Goal: Check status: Check status

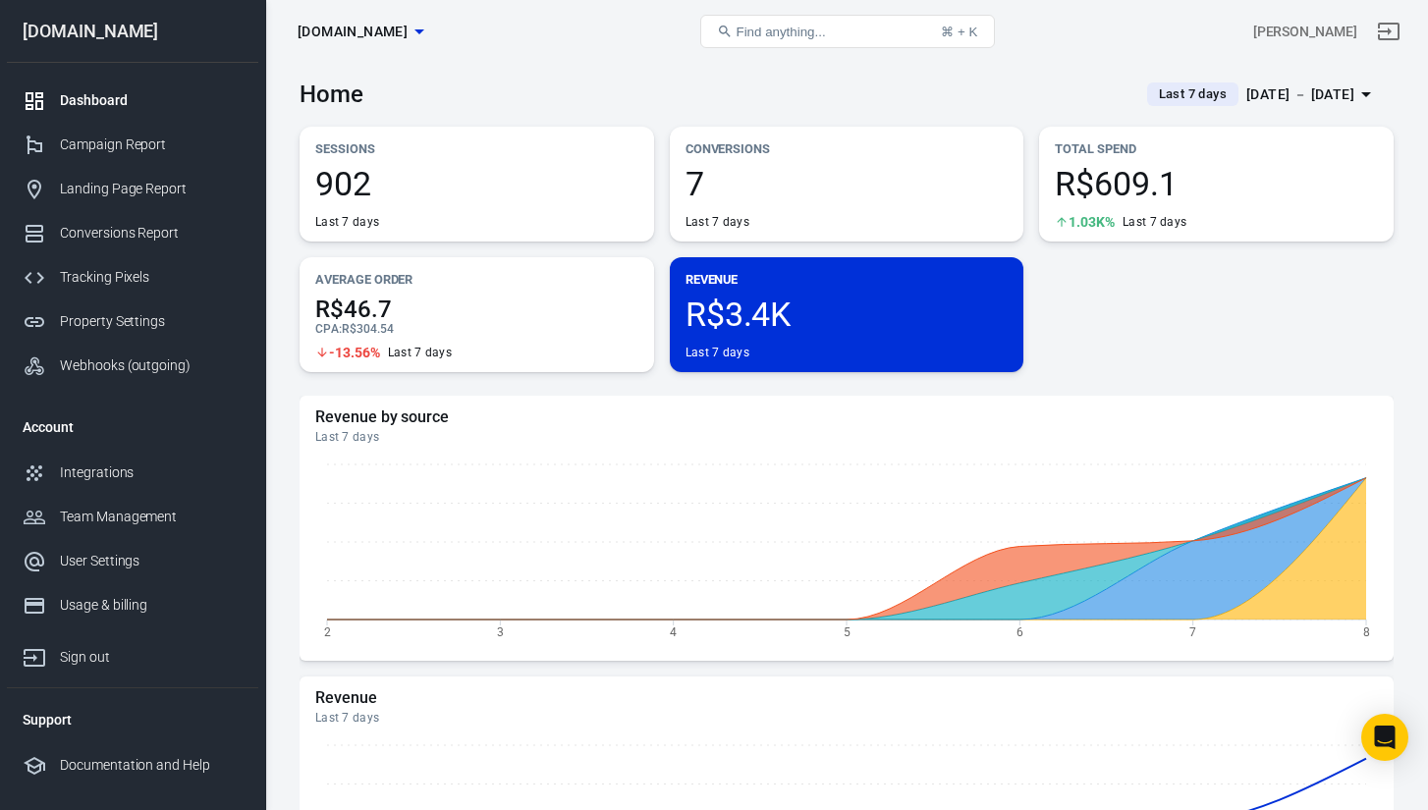
click at [1275, 73] on div "Home Last 7 days Oct 3 － Oct 9, 2025" at bounding box center [847, 87] width 1094 height 48
click at [1273, 98] on div "[DATE] － [DATE]" at bounding box center [1300, 95] width 108 height 25
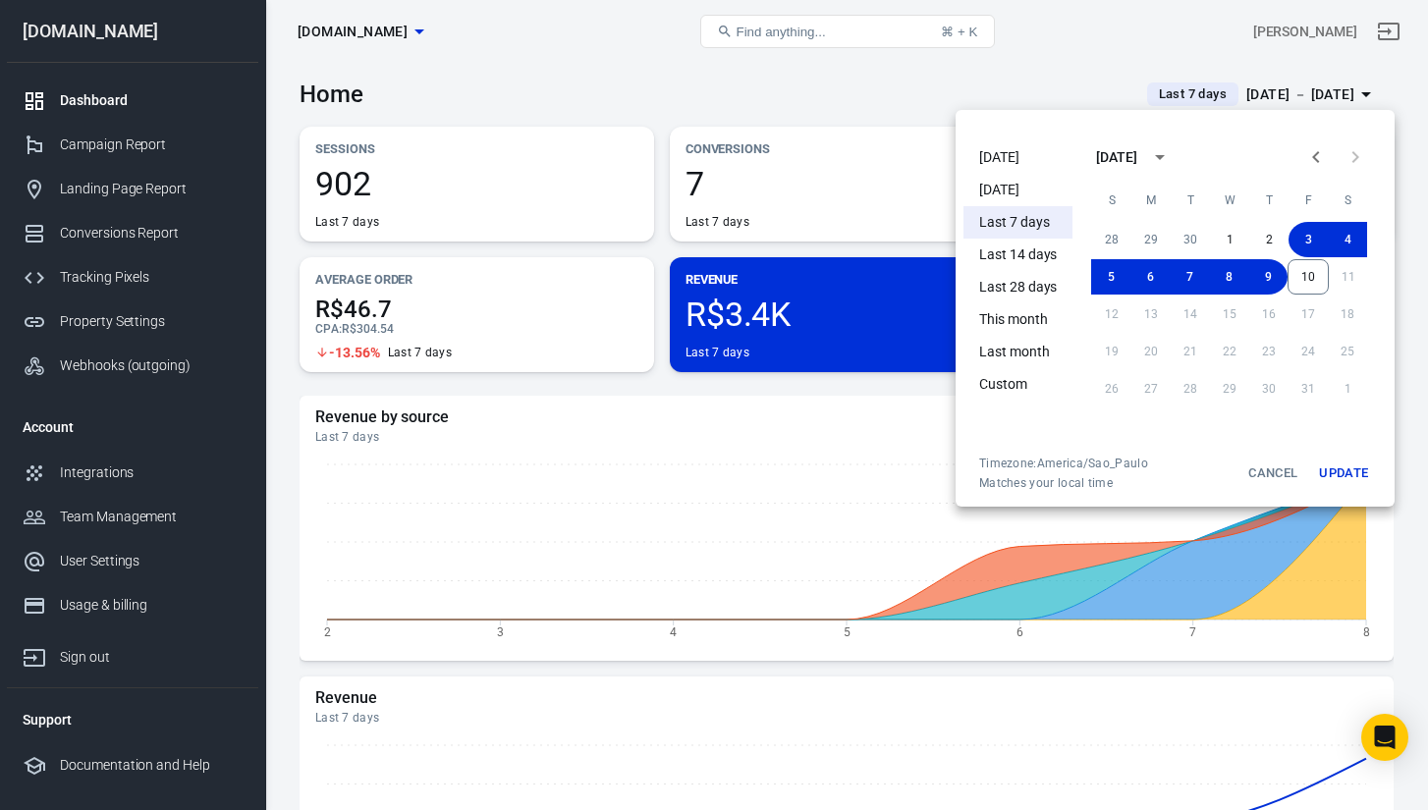
click at [1025, 164] on li "Today" at bounding box center [1017, 157] width 109 height 32
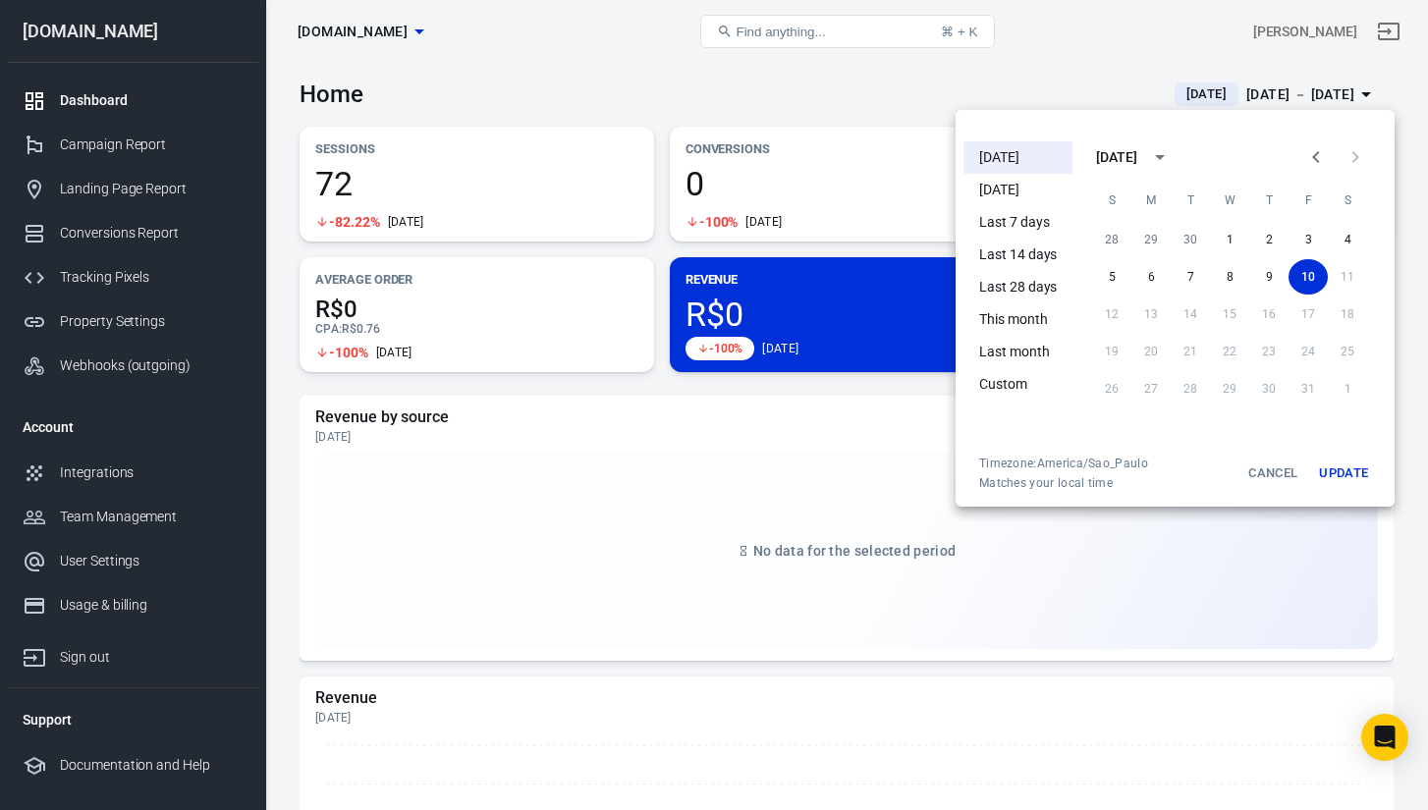
click at [881, 84] on div at bounding box center [714, 405] width 1428 height 810
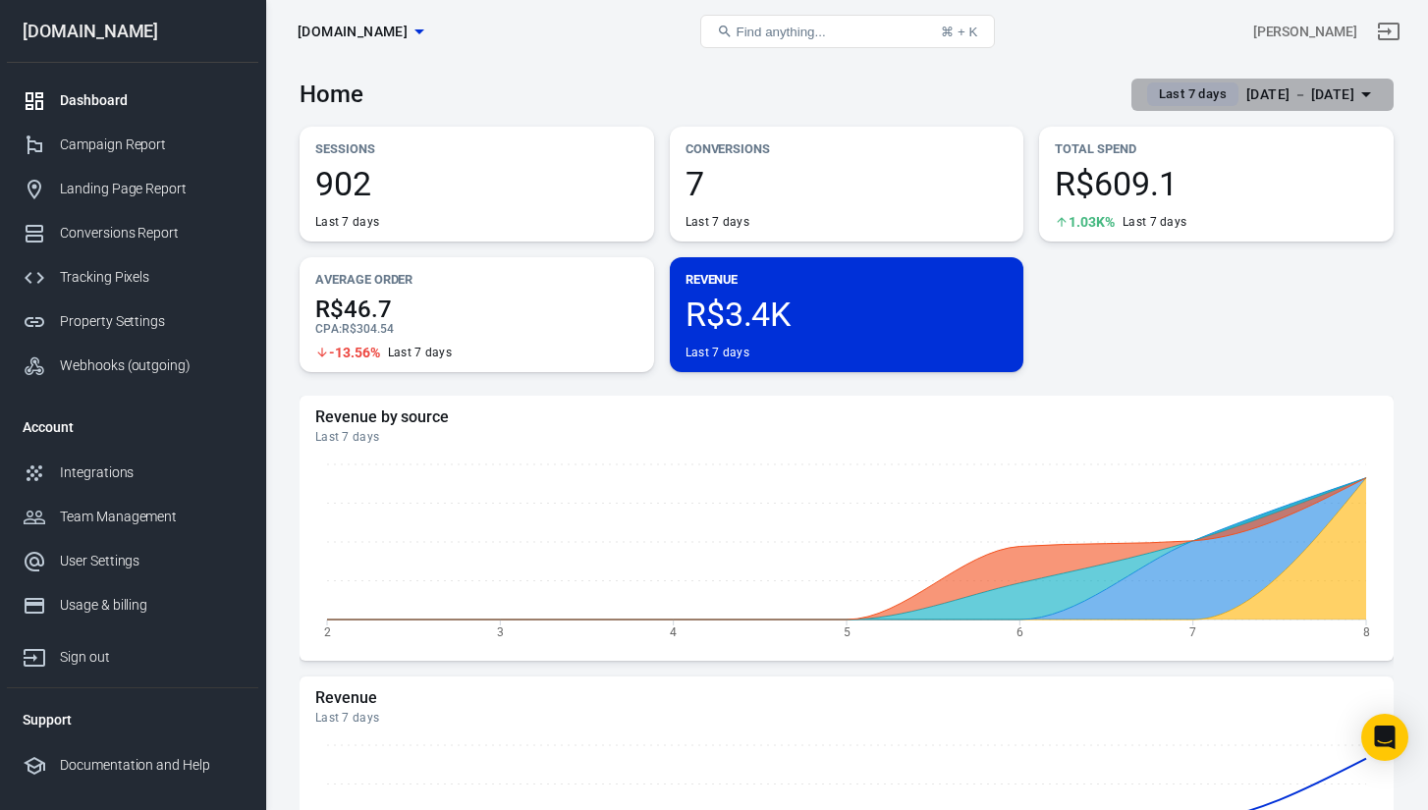
click at [1292, 84] on div "[DATE] － [DATE]" at bounding box center [1300, 95] width 108 height 25
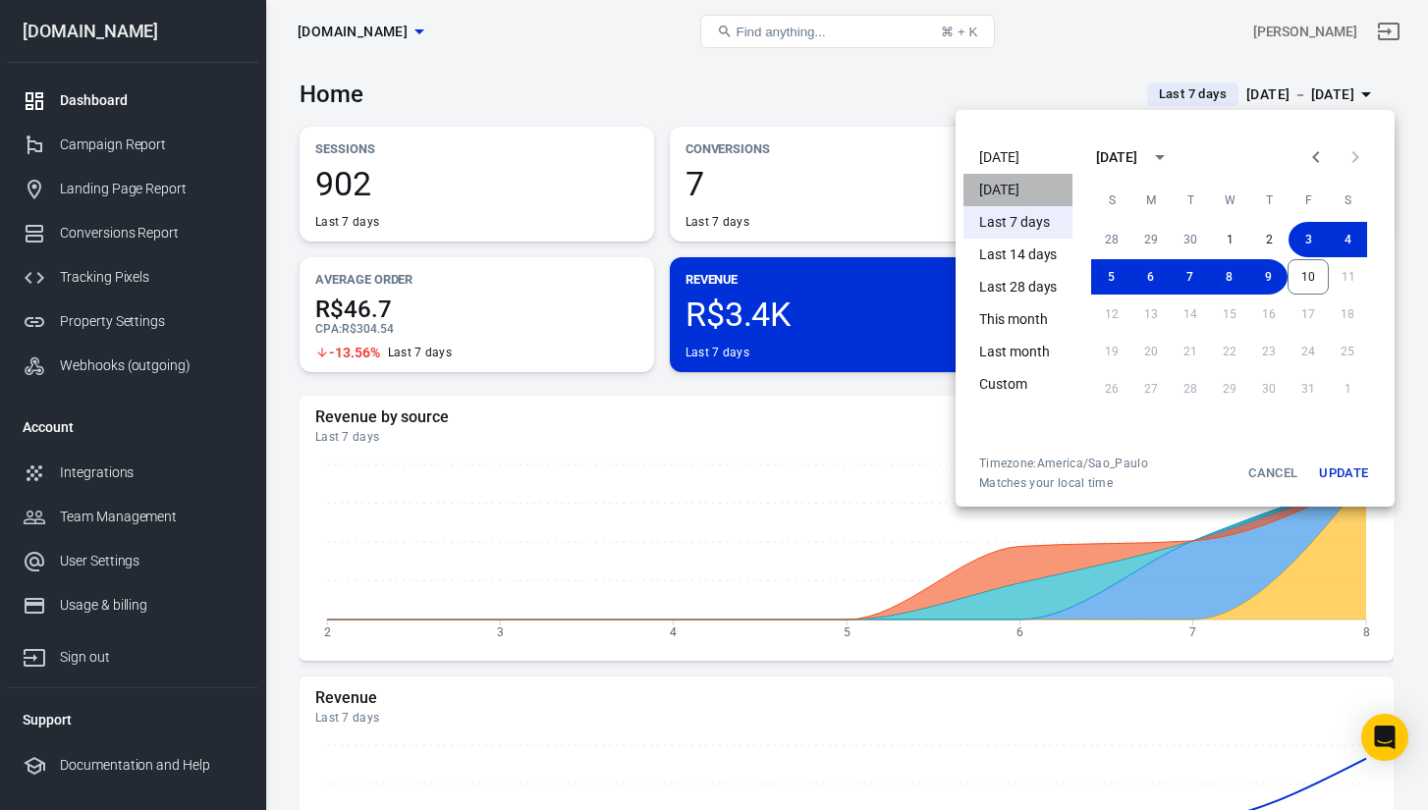
click at [1044, 175] on li "Yesterday" at bounding box center [1017, 190] width 109 height 32
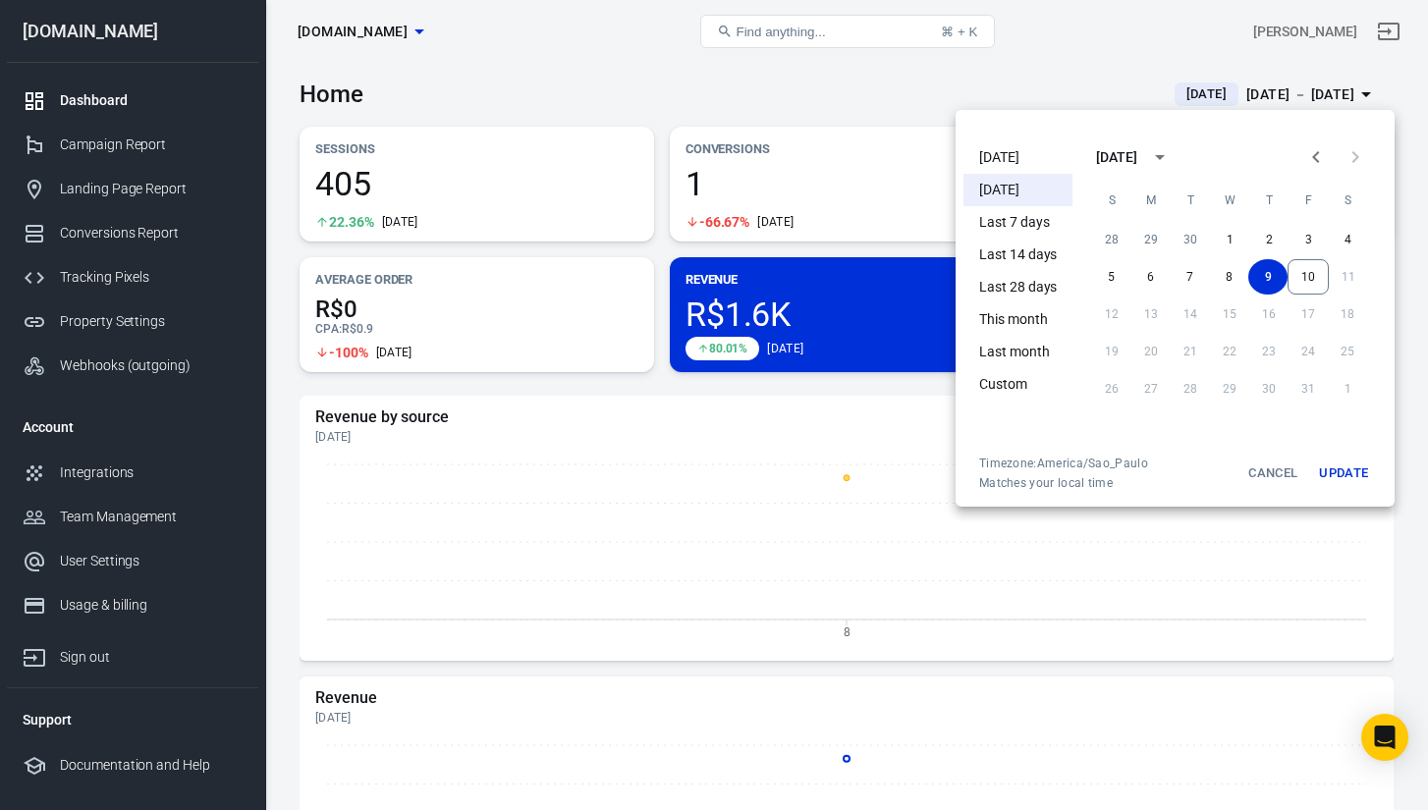
click at [1009, 142] on li "Today" at bounding box center [1017, 157] width 109 height 32
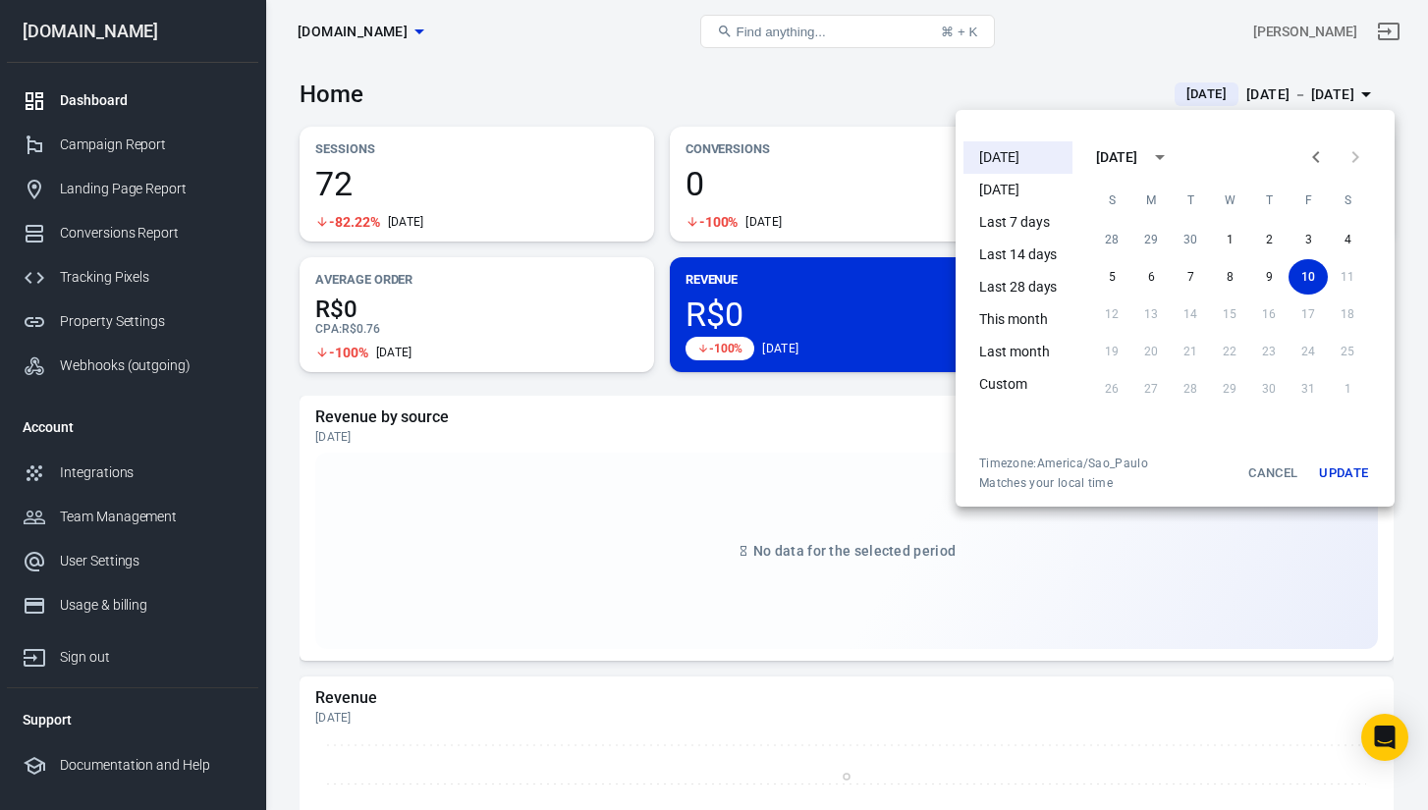
click at [944, 70] on div at bounding box center [714, 405] width 1428 height 810
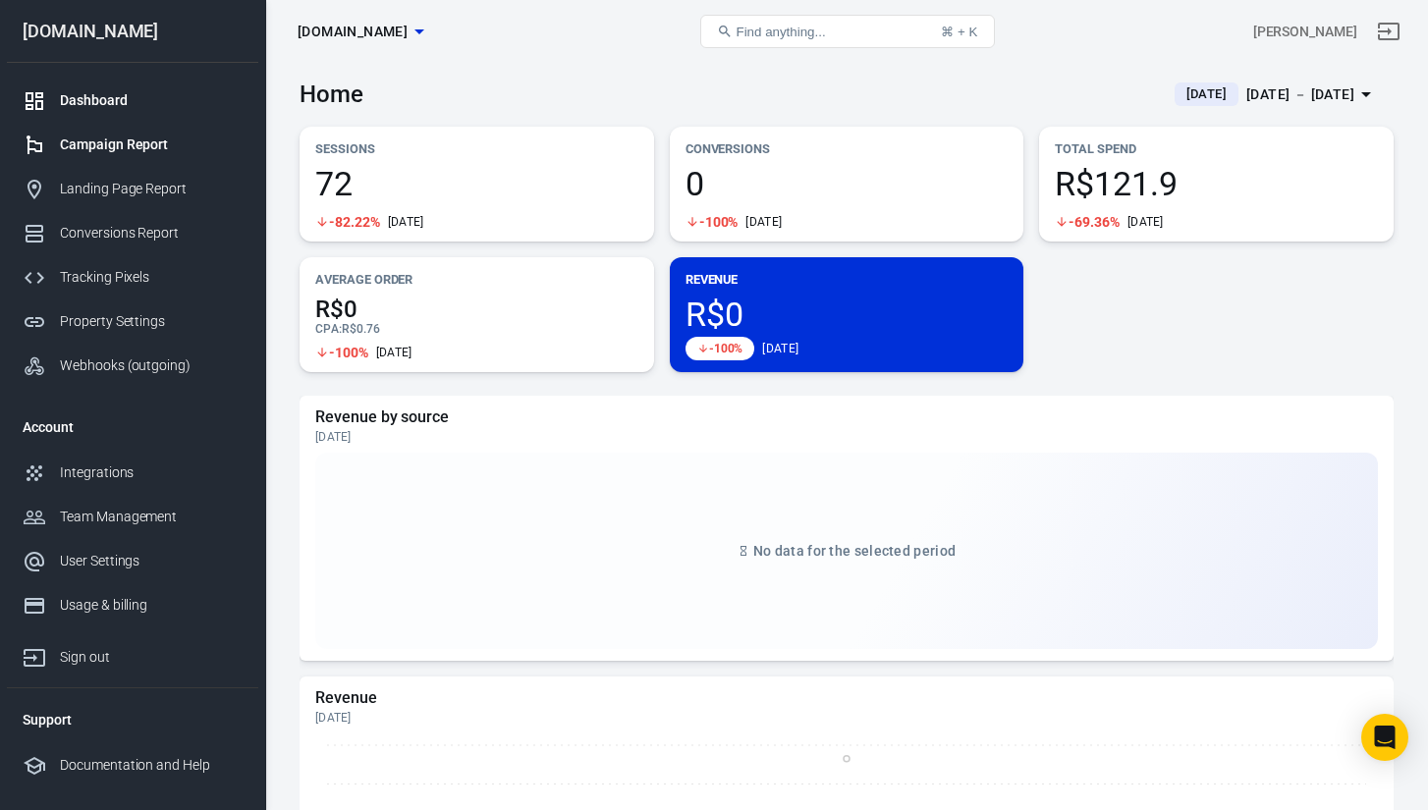
click at [138, 163] on link "Campaign Report" at bounding box center [132, 145] width 251 height 44
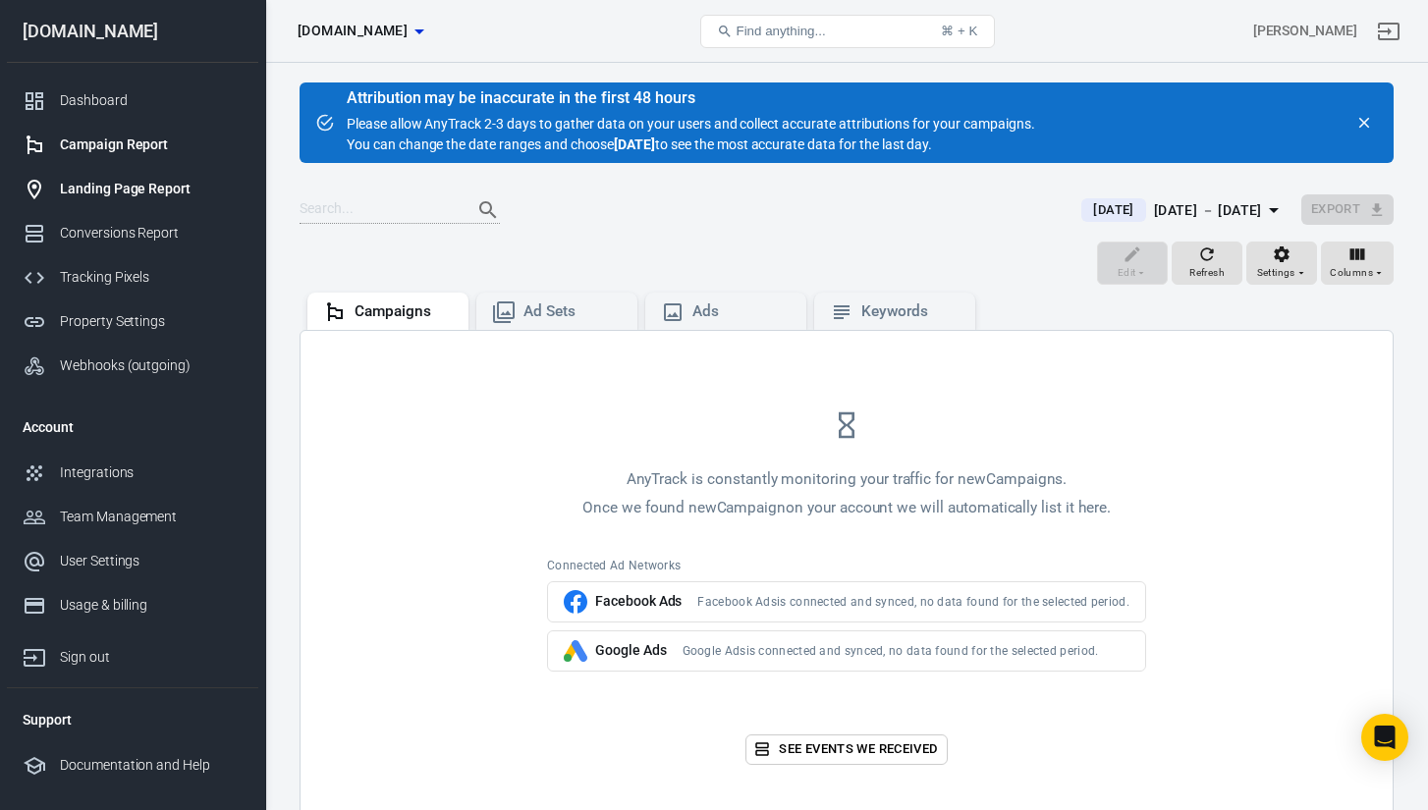
click at [133, 189] on div "Landing Page Report" at bounding box center [151, 189] width 183 height 21
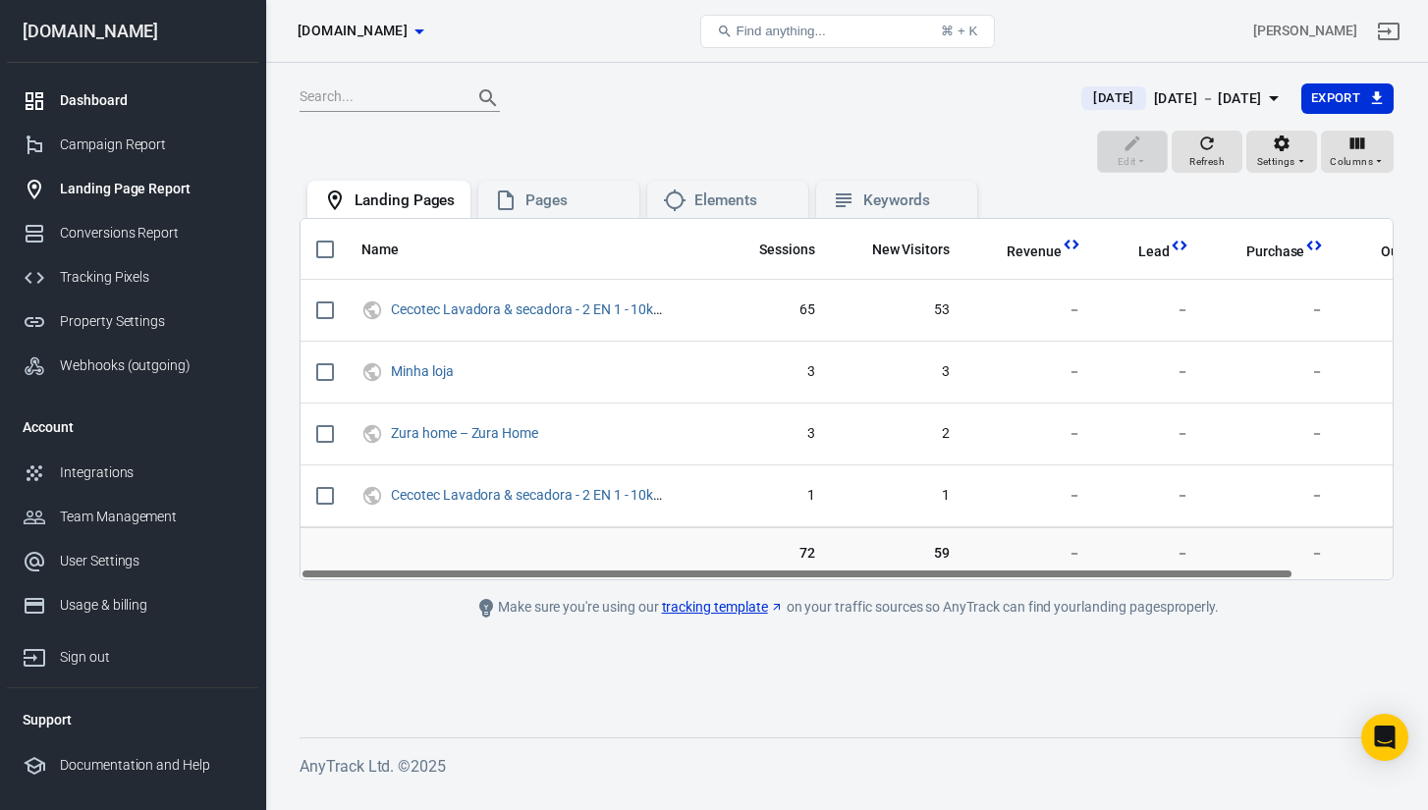
click at [146, 102] on div "Dashboard" at bounding box center [151, 100] width 183 height 21
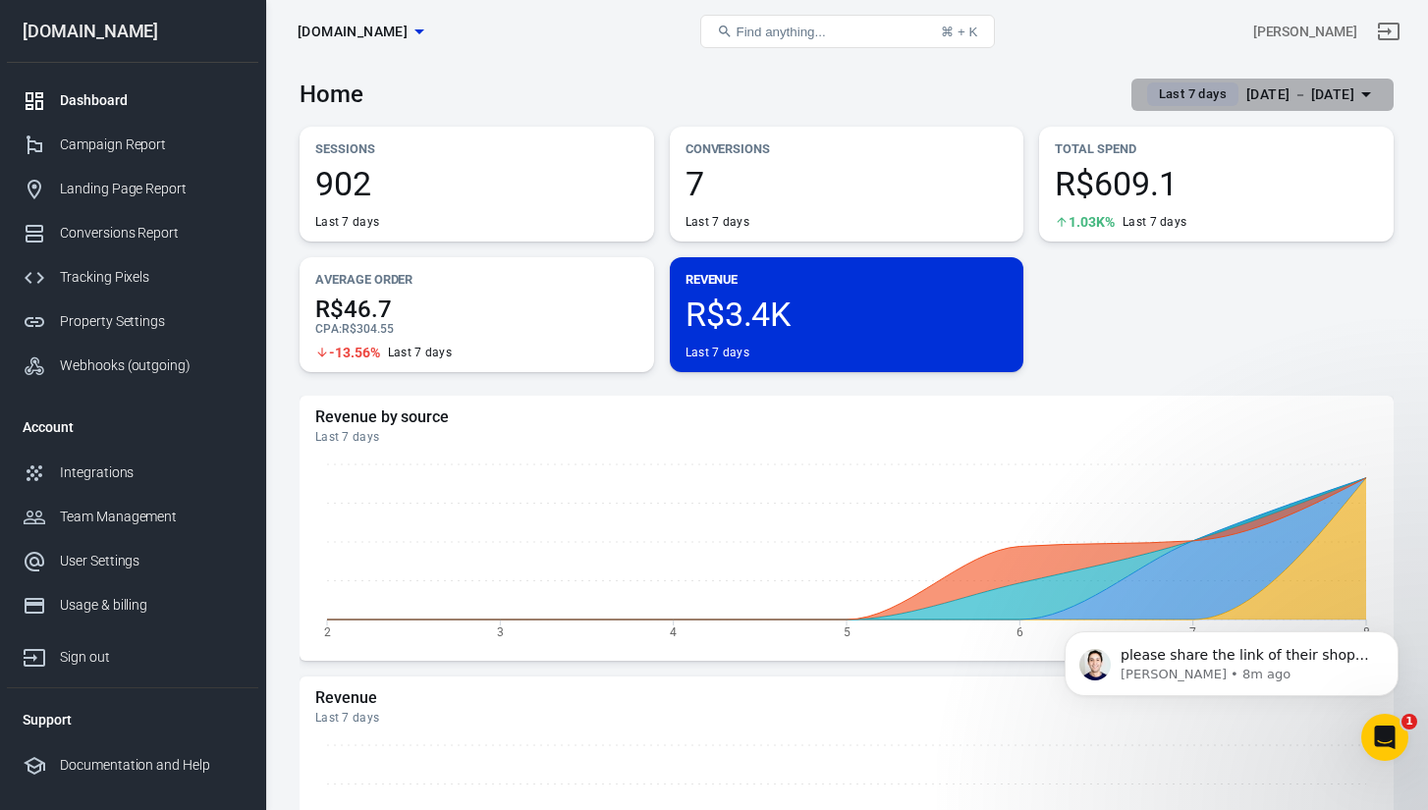
click at [1189, 90] on span "Last 7 days" at bounding box center [1192, 94] width 83 height 20
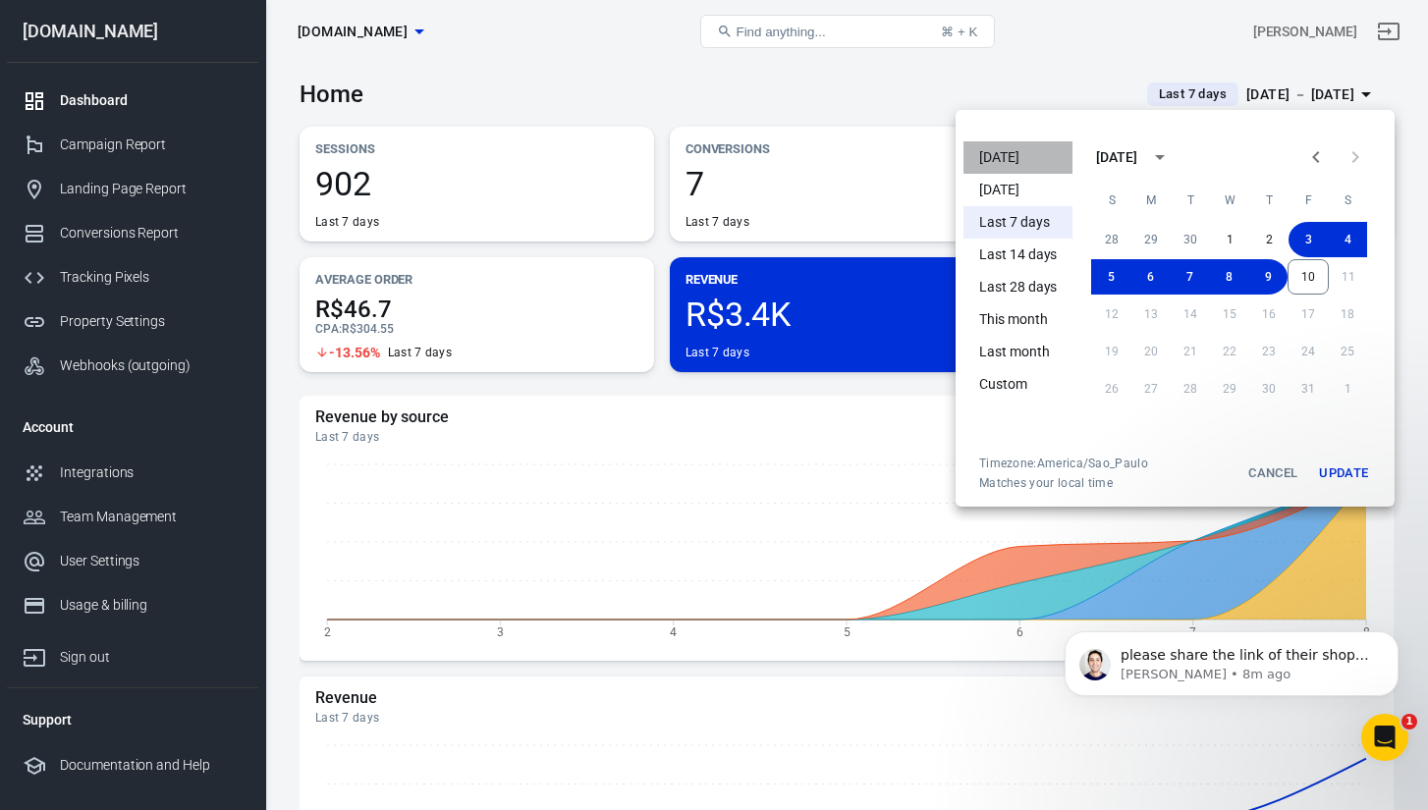
click at [1009, 164] on li "Today" at bounding box center [1017, 157] width 109 height 32
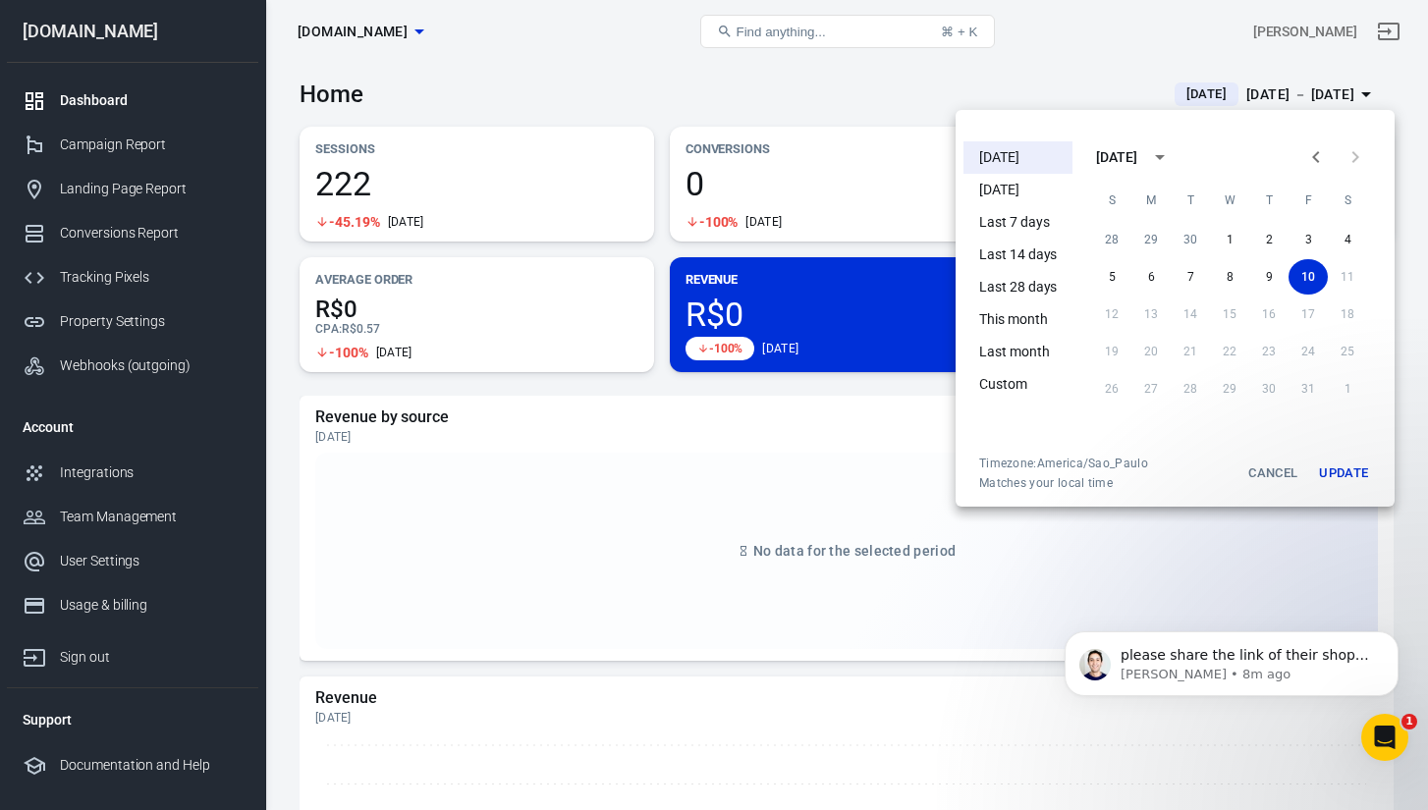
click at [745, 66] on div at bounding box center [714, 405] width 1428 height 810
